Goal: Navigation & Orientation: Find specific page/section

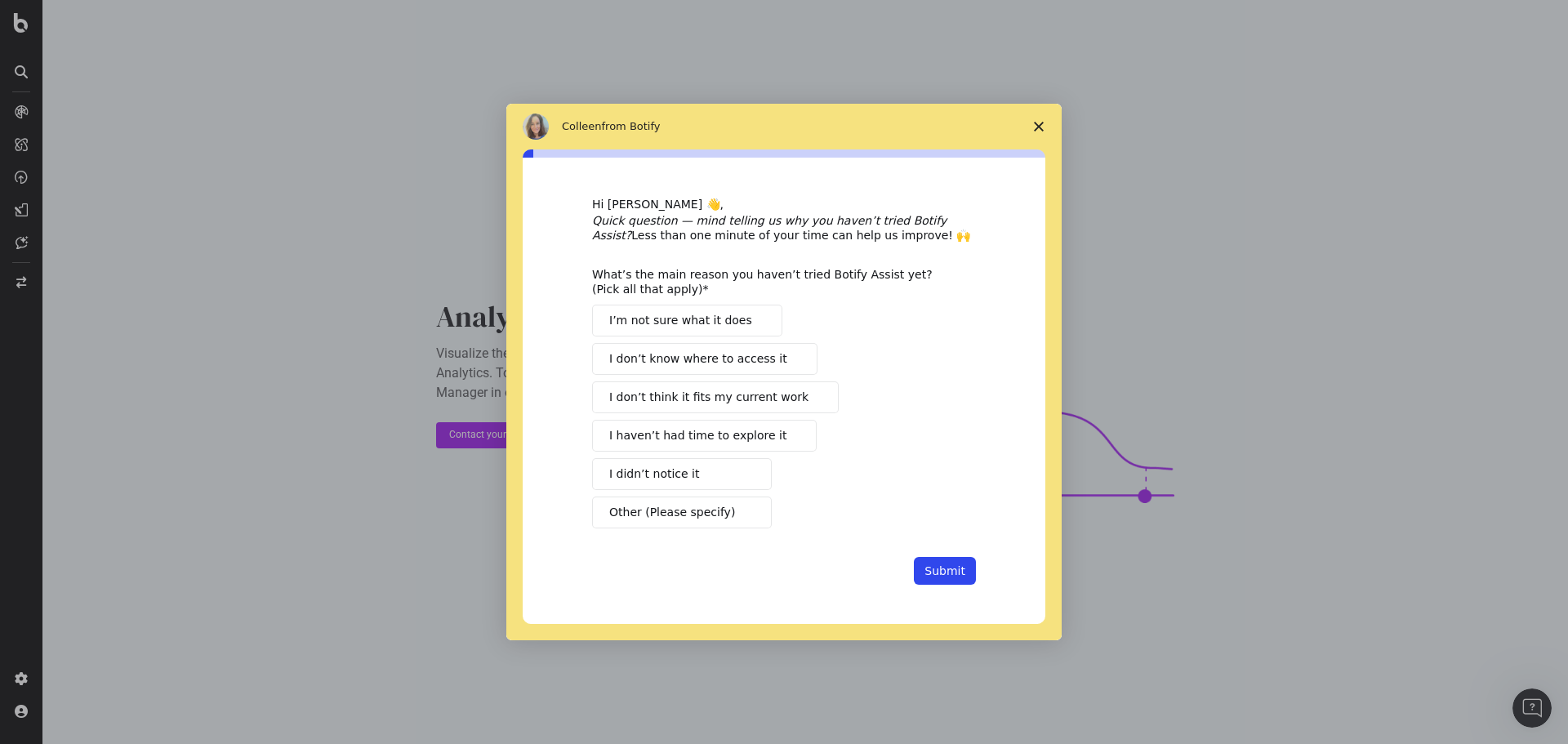
click at [1036, 131] on icon "Close survey" at bounding box center [1039, 127] width 10 height 10
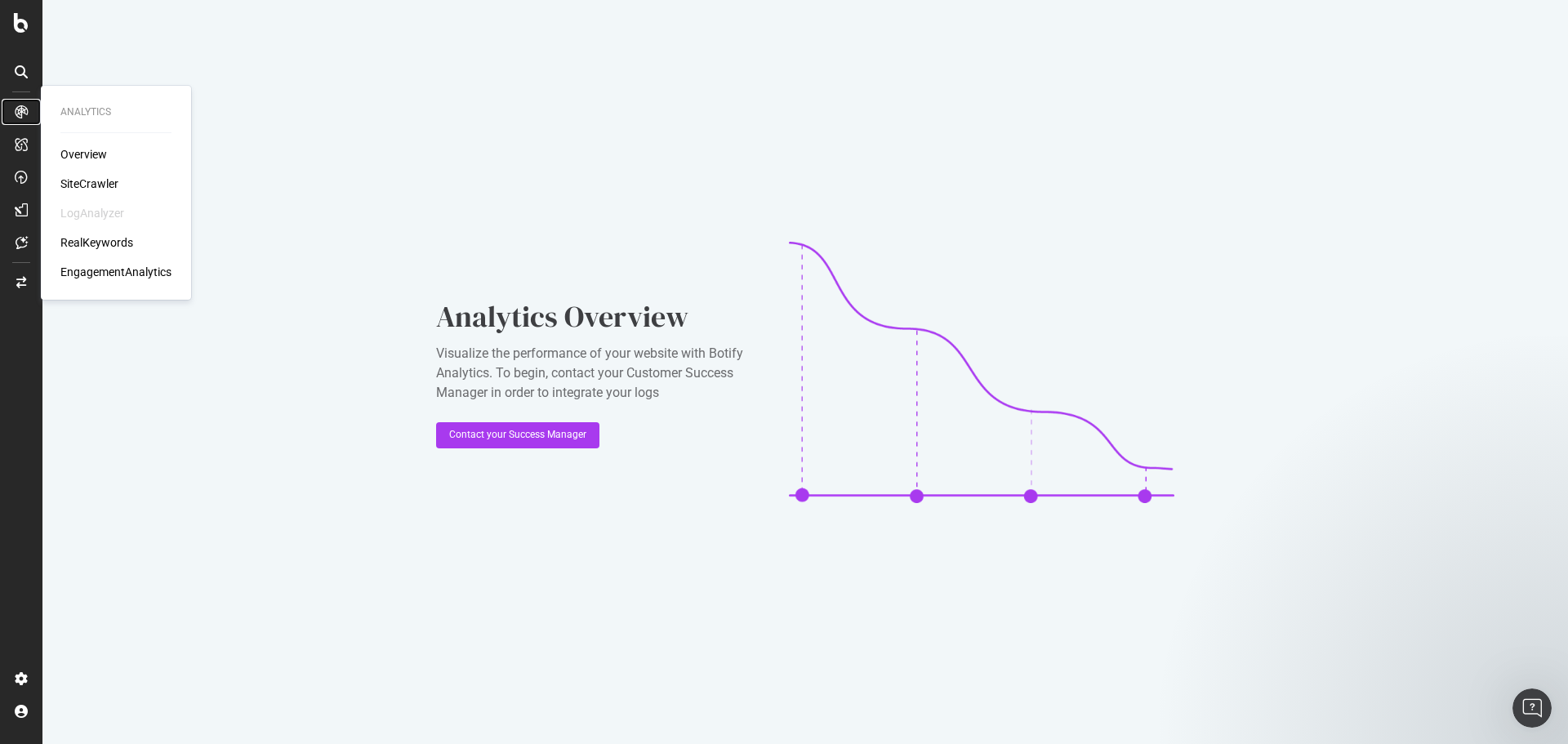
click at [26, 110] on icon at bounding box center [22, 112] width 13 height 13
